Goal: Task Accomplishment & Management: Complete application form

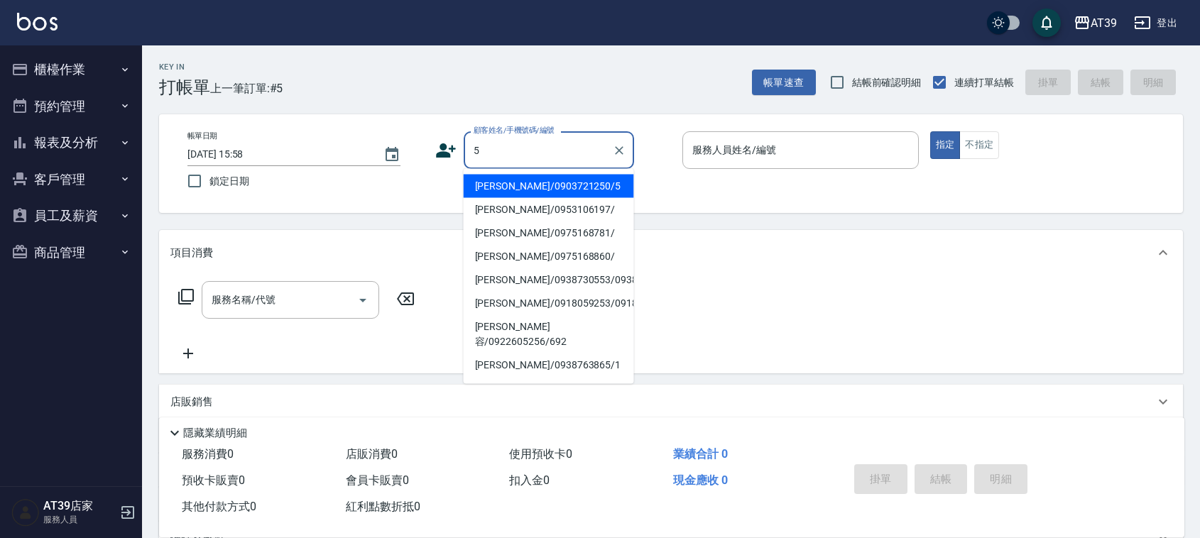
click at [599, 183] on li "Alan/0903721250/5" at bounding box center [549, 186] width 170 height 23
type input "Alan/0903721250/5"
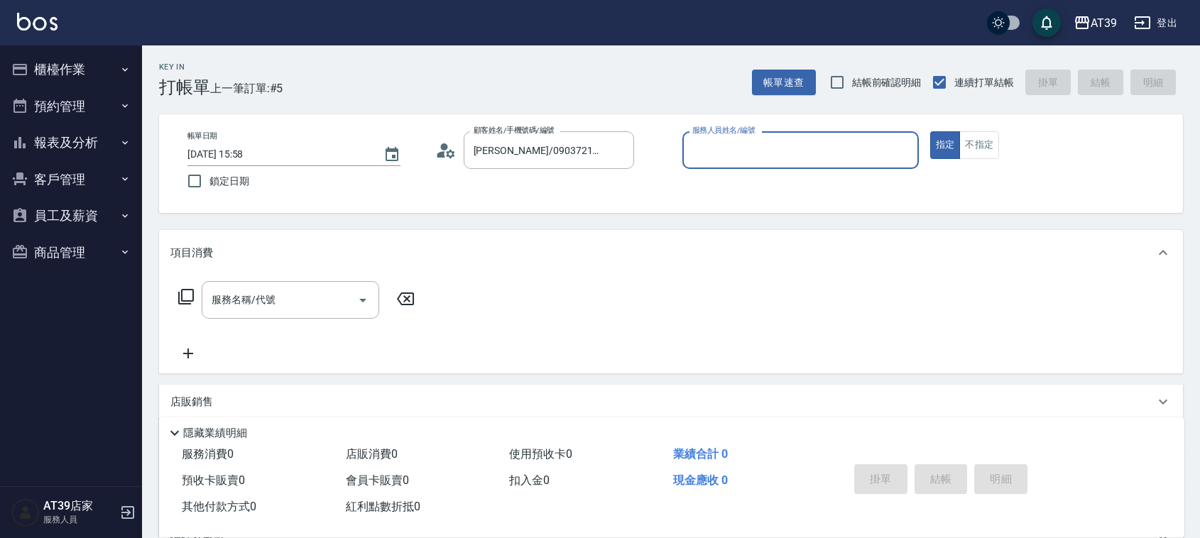
type input "愷爾-5"
click at [991, 143] on button "不指定" at bounding box center [979, 145] width 40 height 28
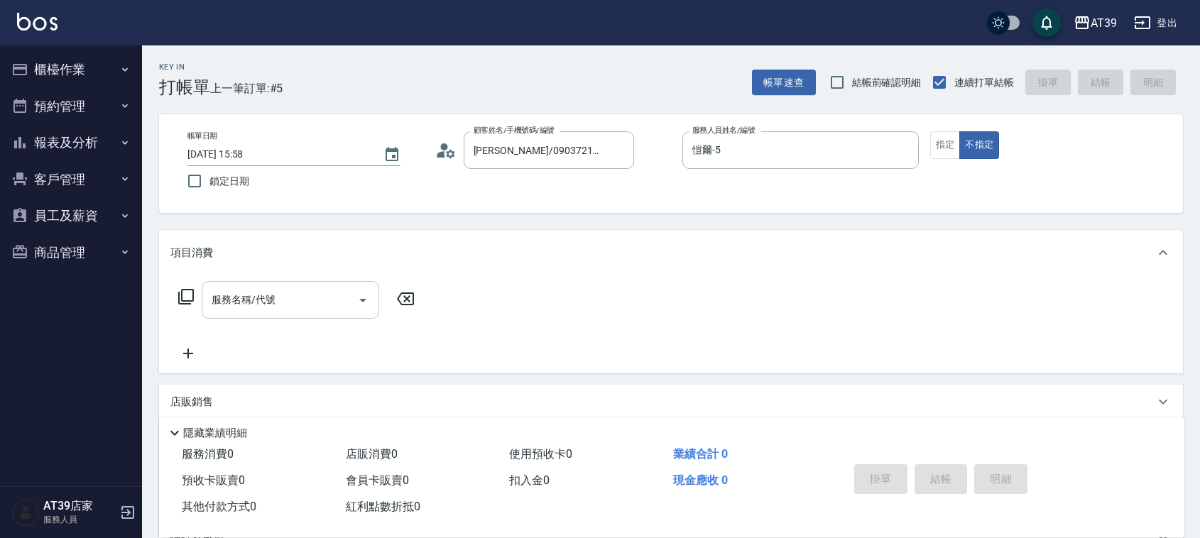
click at [337, 297] on input "服務名稱/代號" at bounding box center [279, 300] width 143 height 25
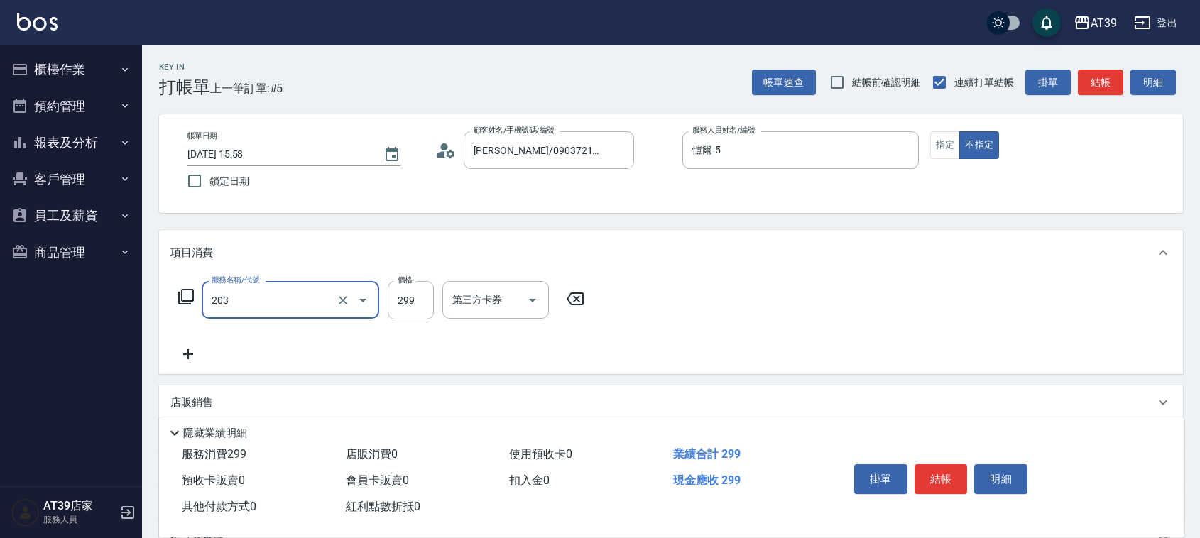
type input "B級洗+剪(203)"
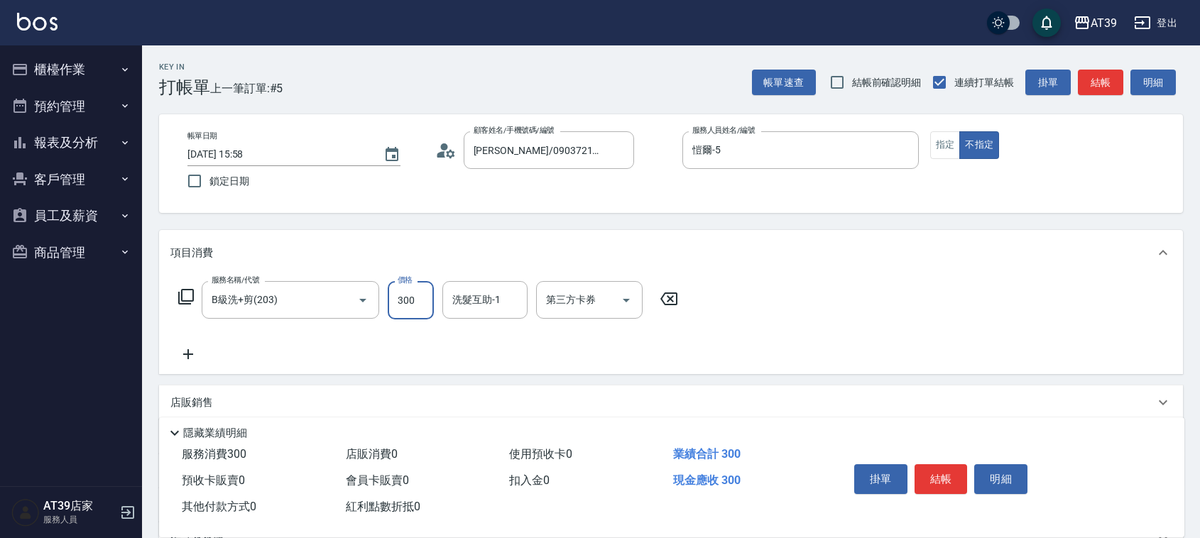
type input "300"
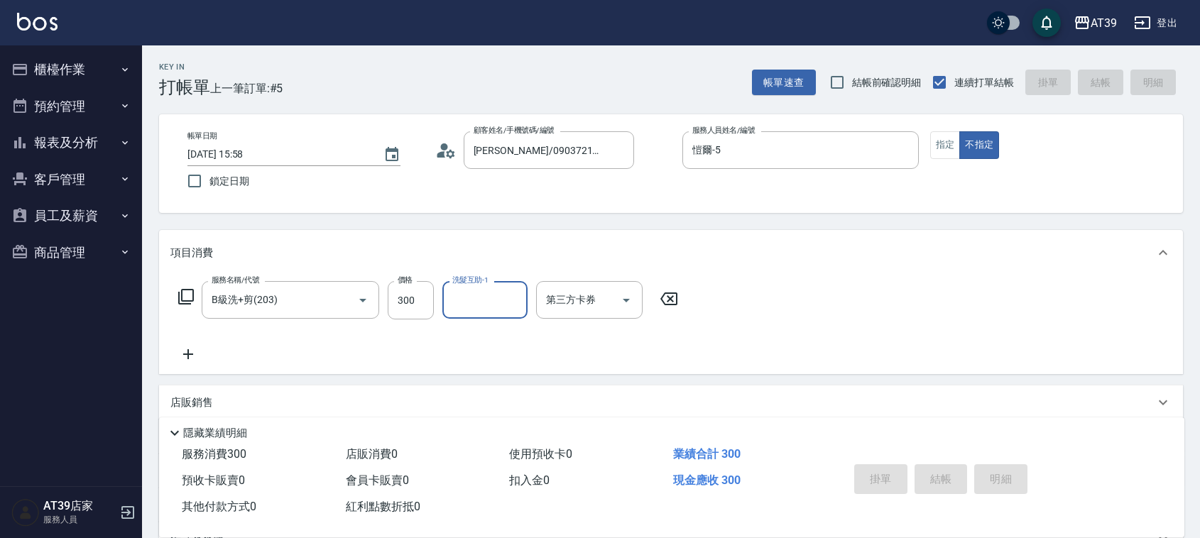
type input "2025/09/26 17:01"
